Goal: Navigation & Orientation: Find specific page/section

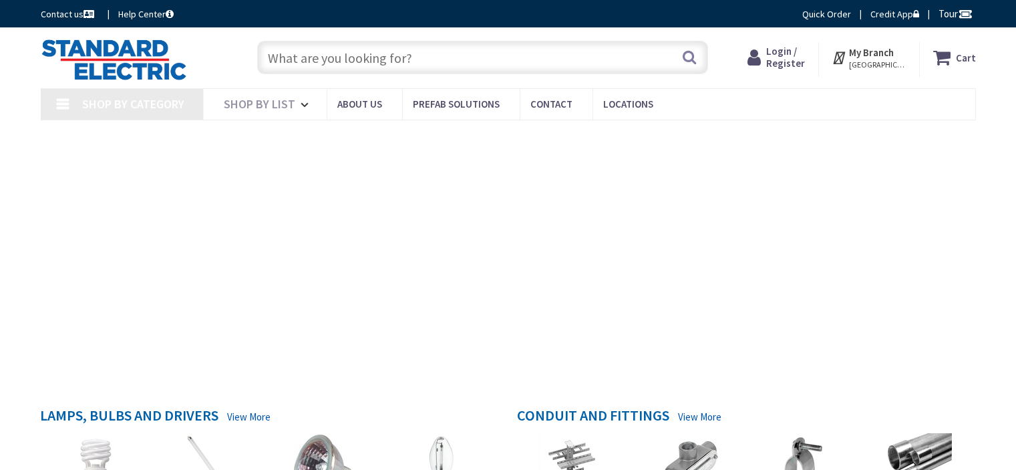
type input "Netaji Subhash Marg, Near Bajaj Service Centre, Lal Qila, Daryaganj, New Delhi,…"
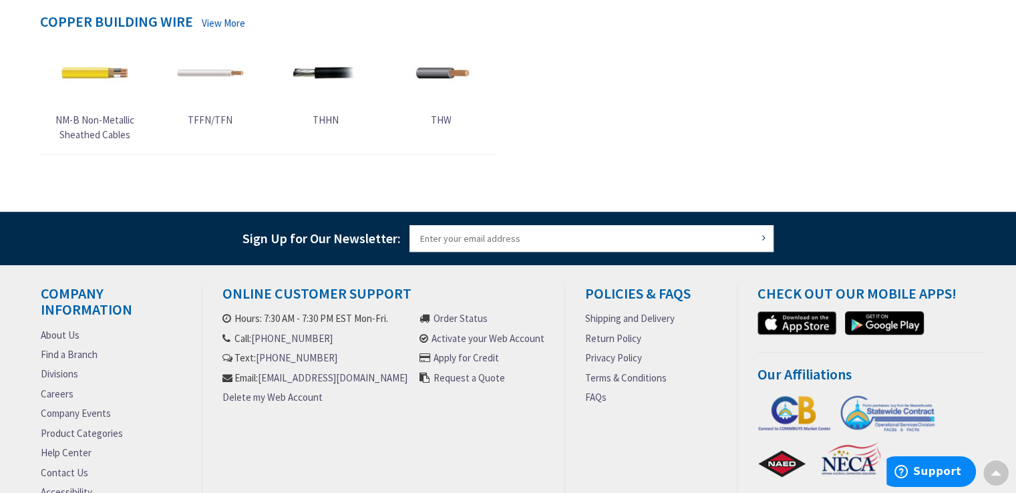
scroll to position [805, 0]
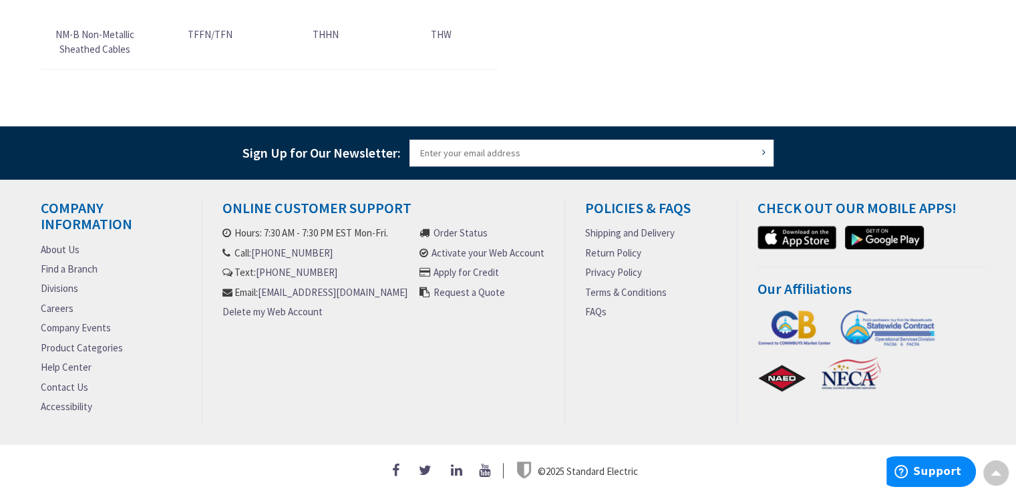
click at [77, 249] on link "About Us" at bounding box center [60, 249] width 39 height 14
click at [70, 243] on link "About Us" at bounding box center [60, 249] width 39 height 14
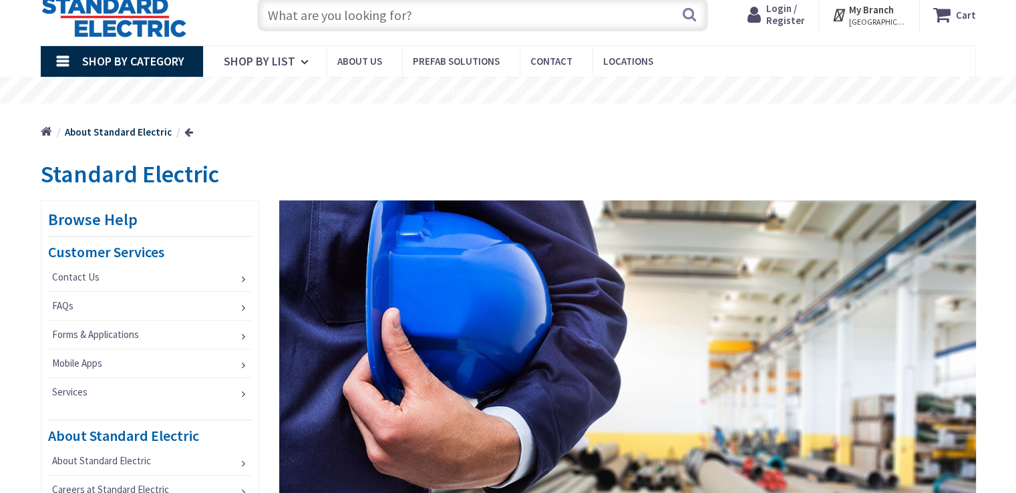
scroll to position [67, 0]
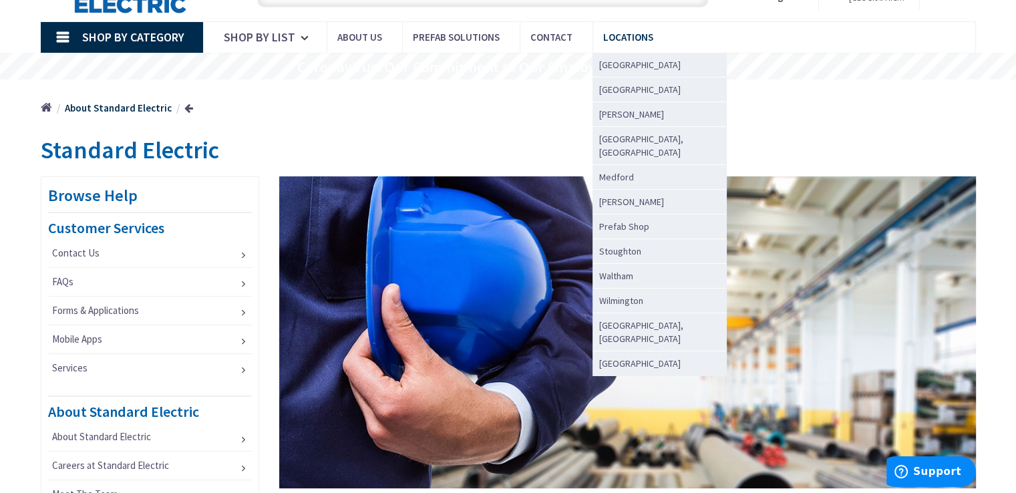
click at [620, 38] on span "Locations" at bounding box center [628, 37] width 50 height 13
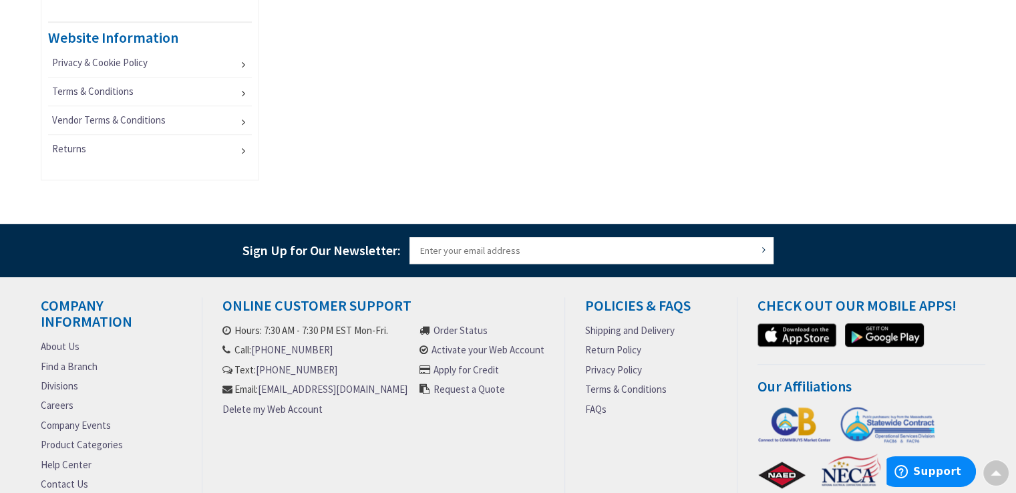
scroll to position [936, 0]
